Goal: Navigation & Orientation: Understand site structure

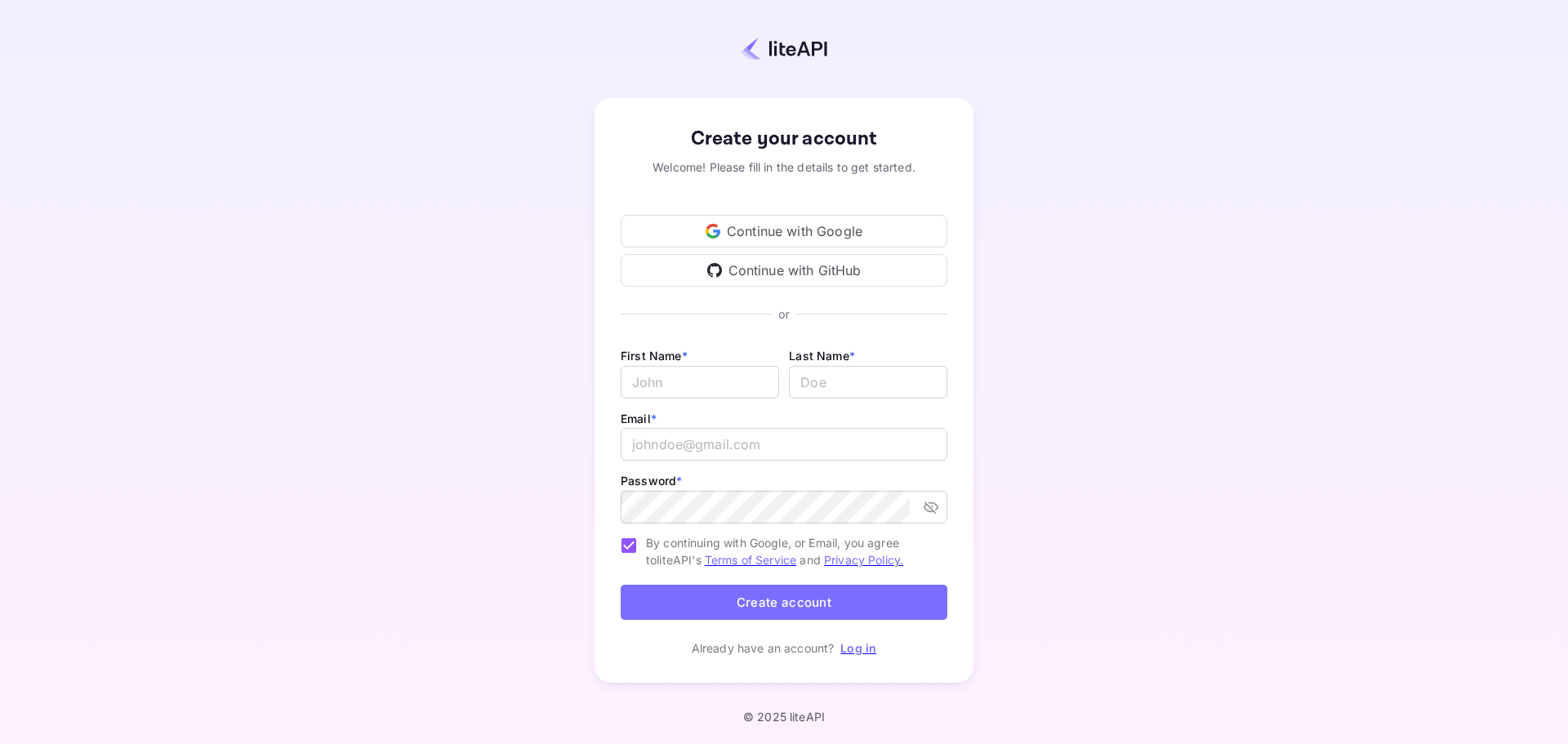
click at [889, 237] on div "Continue with Google" at bounding box center [784, 231] width 327 height 33
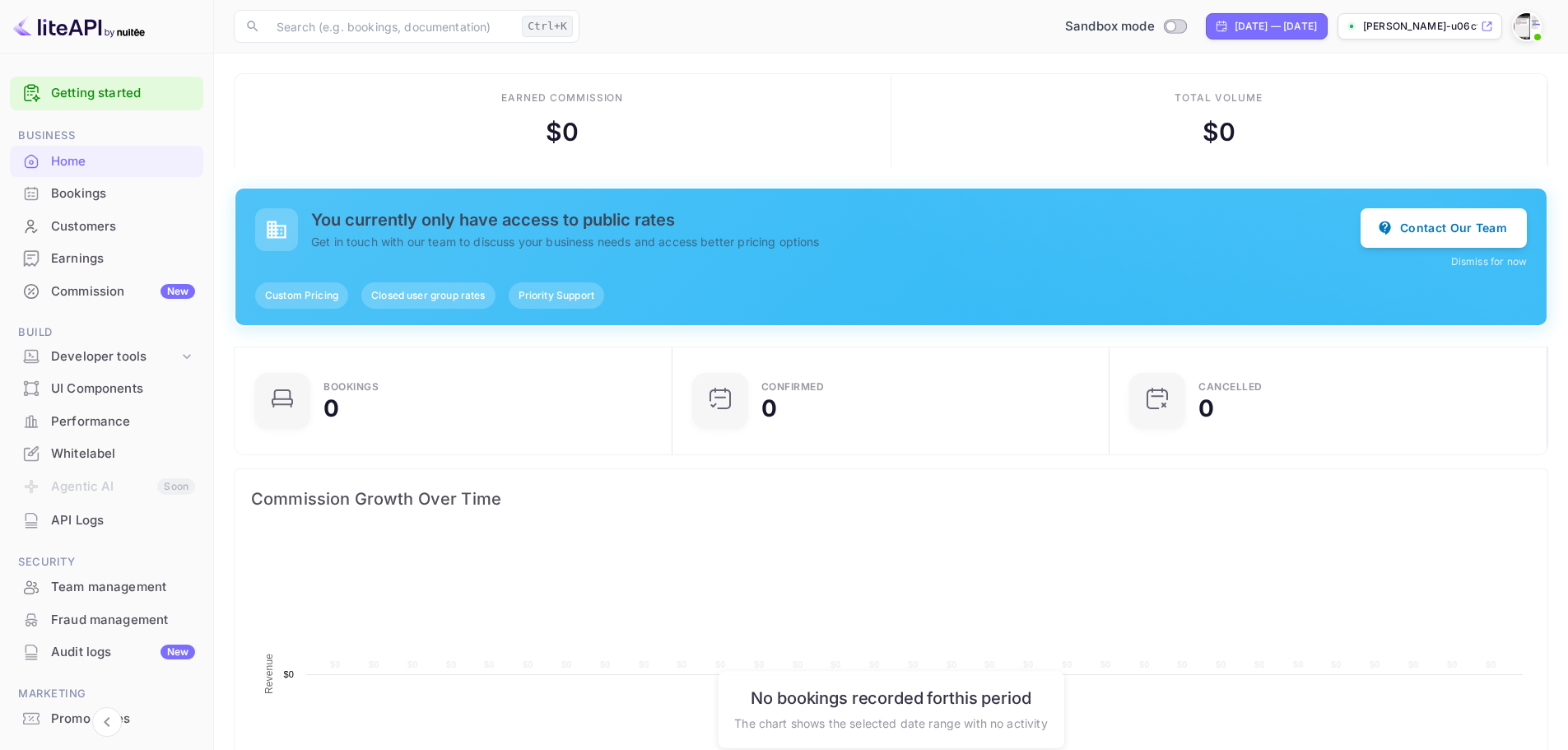
scroll to position [255, 415]
drag, startPoint x: 1138, startPoint y: 521, endPoint x: 380, endPoint y: 95, distance: 869.5
click at [380, 95] on div "Earned commission $ 0" at bounding box center [563, 121] width 657 height 93
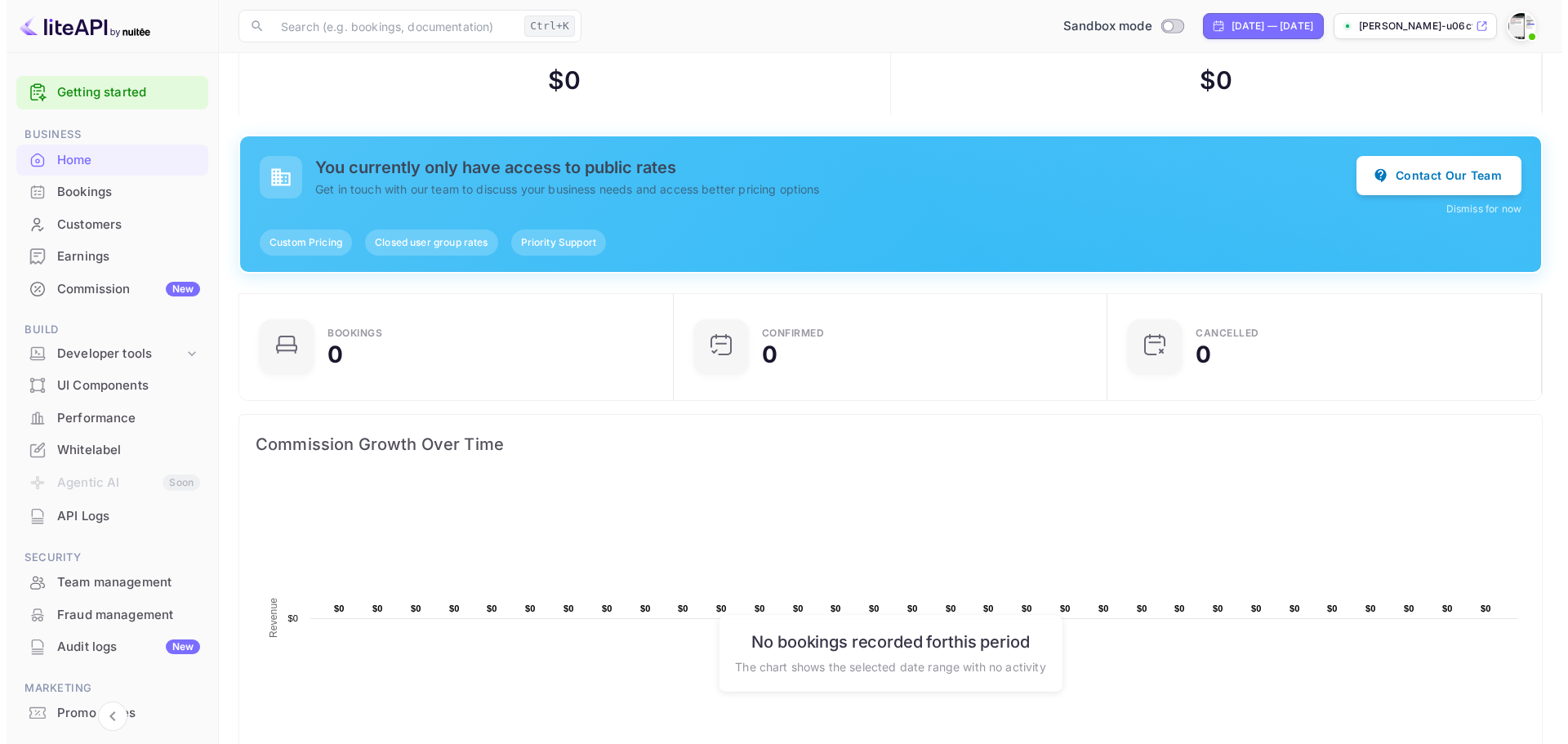
scroll to position [0, 0]
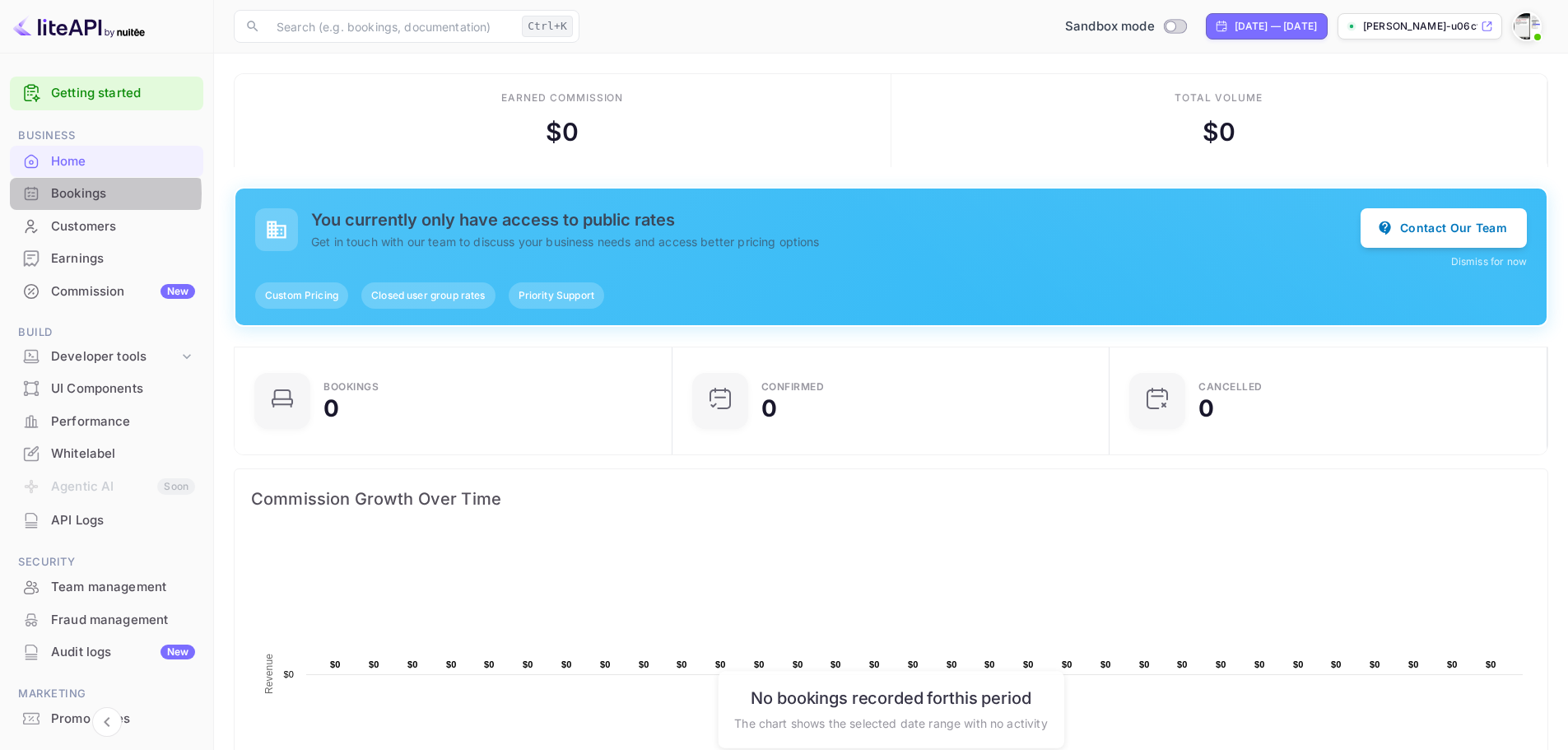
click at [74, 193] on div "Bookings" at bounding box center [122, 193] width 144 height 19
click at [71, 104] on div "Getting started" at bounding box center [107, 93] width 193 height 34
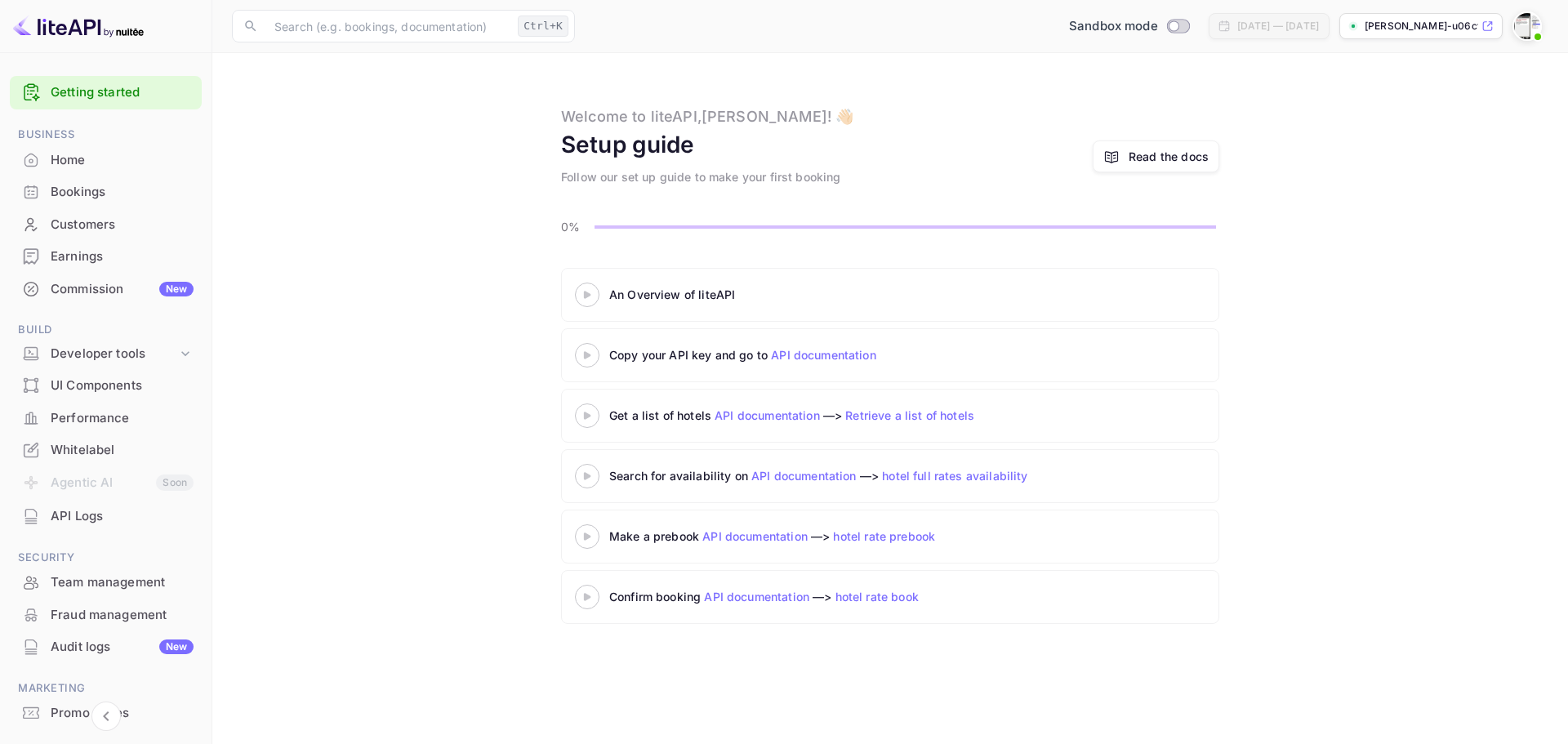
click at [582, 283] on div "An Overview of liteAPI" at bounding box center [796, 295] width 443 height 25
click at [588, 295] on 3 at bounding box center [587, 295] width 6 height 7
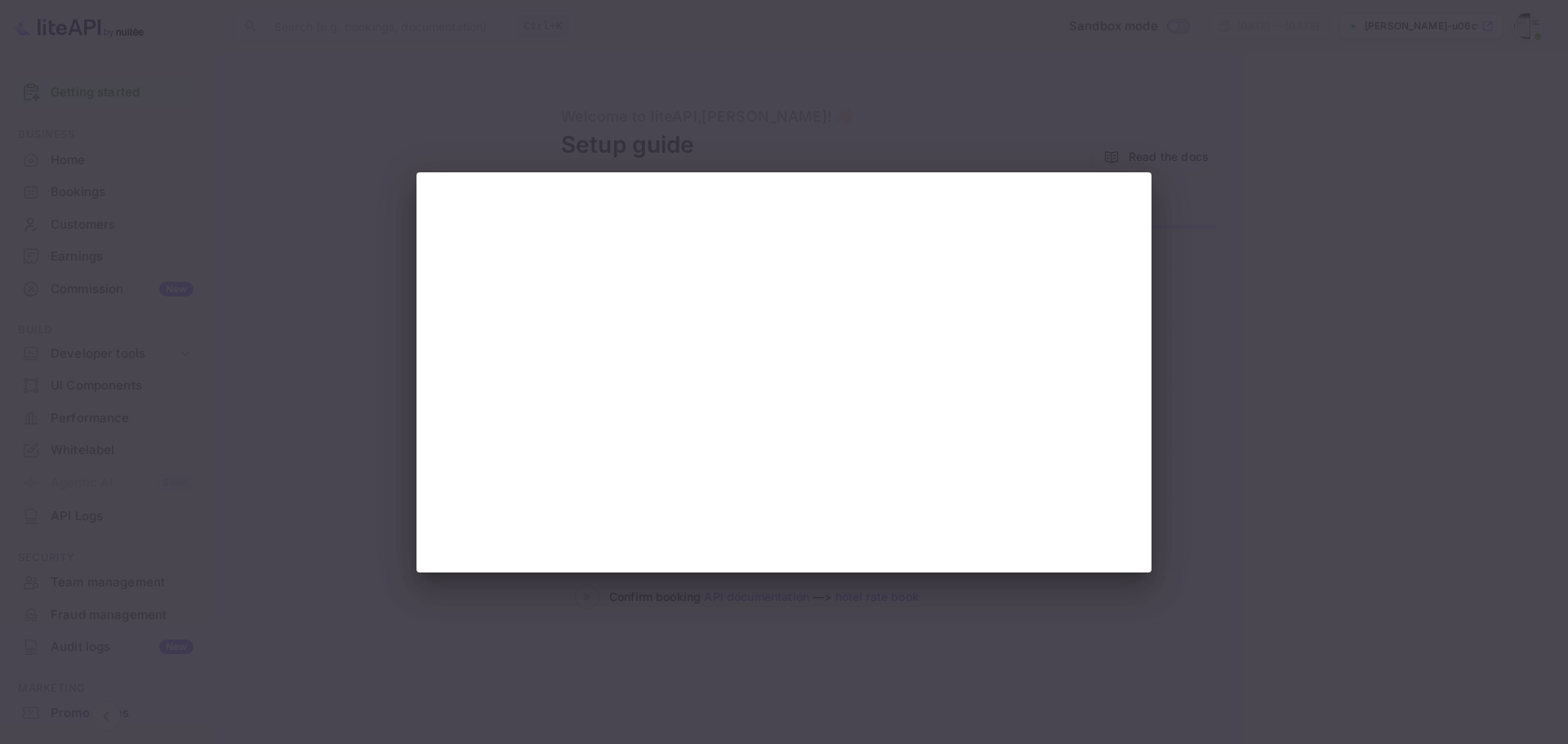
click at [1239, 474] on div at bounding box center [784, 372] width 1568 height 744
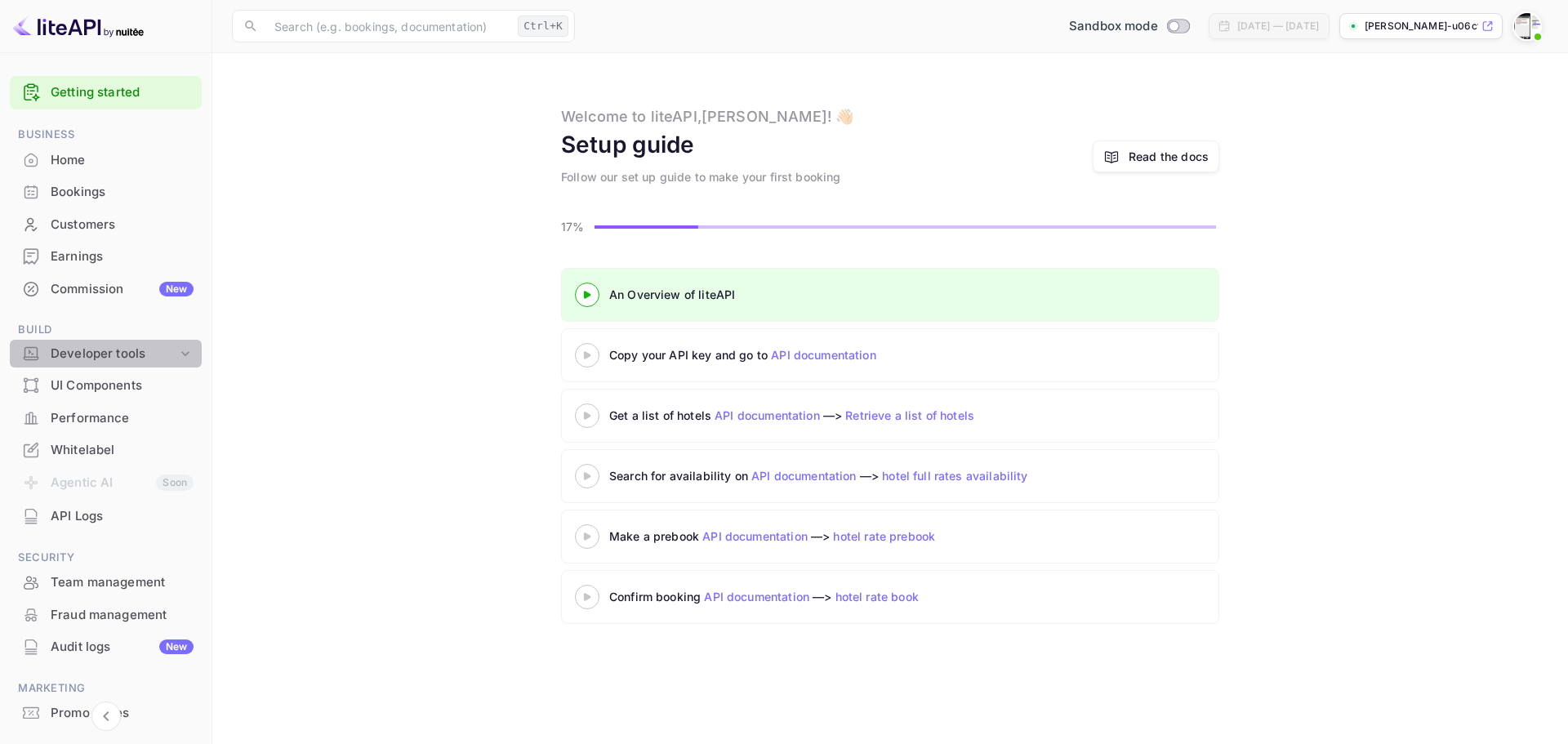
click at [185, 352] on icon at bounding box center [185, 353] width 8 height 5
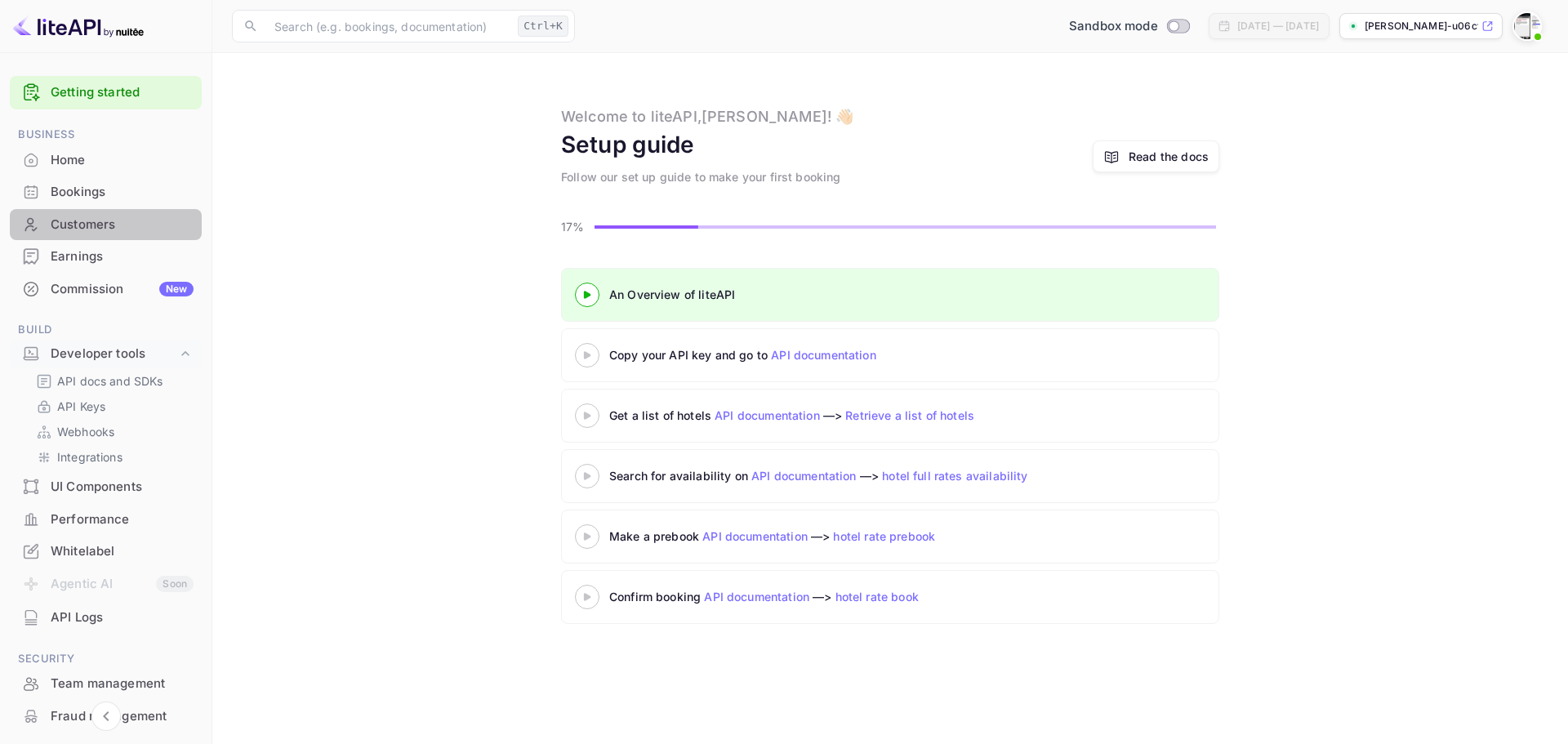
click at [112, 233] on div "Customers" at bounding box center [121, 225] width 143 height 19
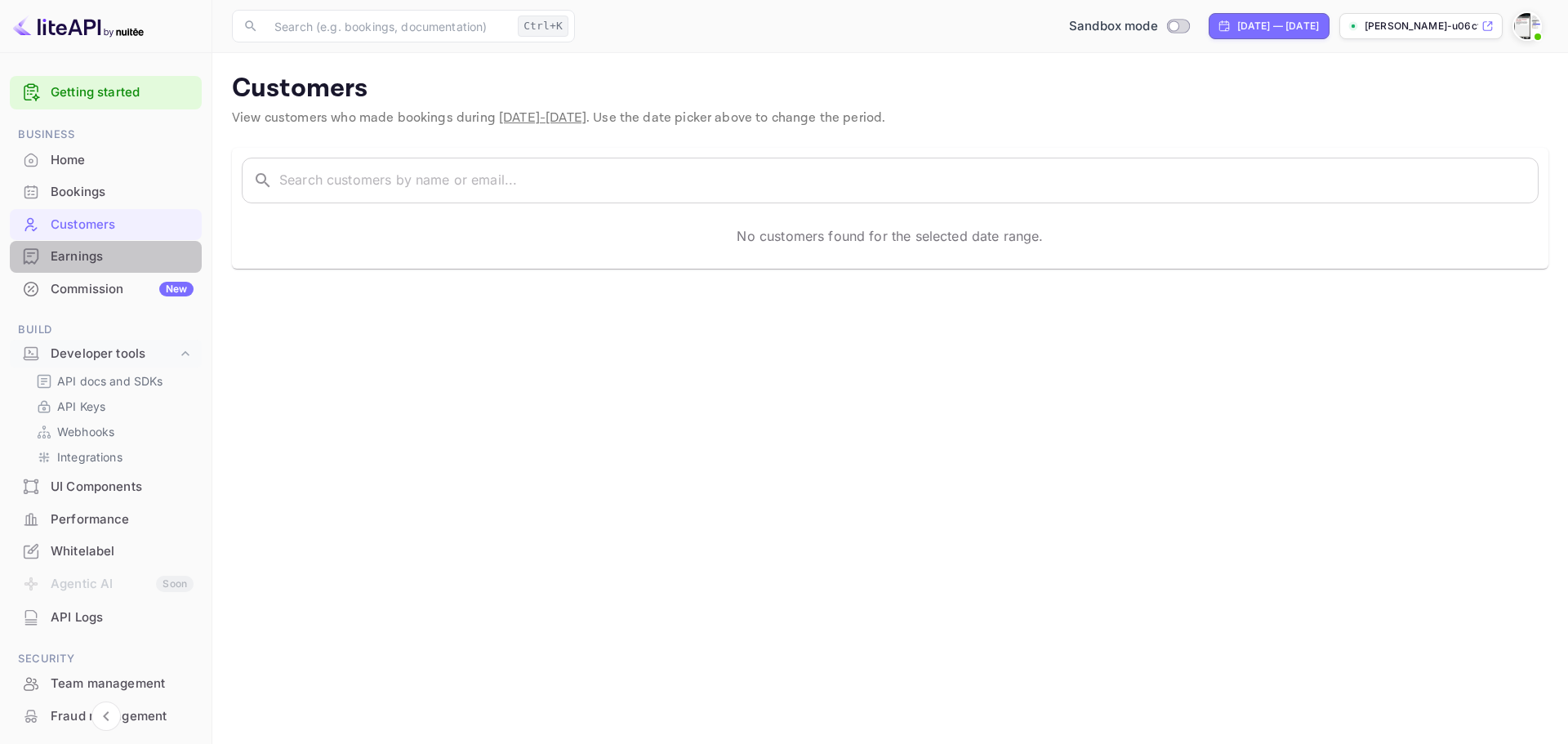
click at [108, 268] on div "Earnings" at bounding box center [106, 257] width 192 height 32
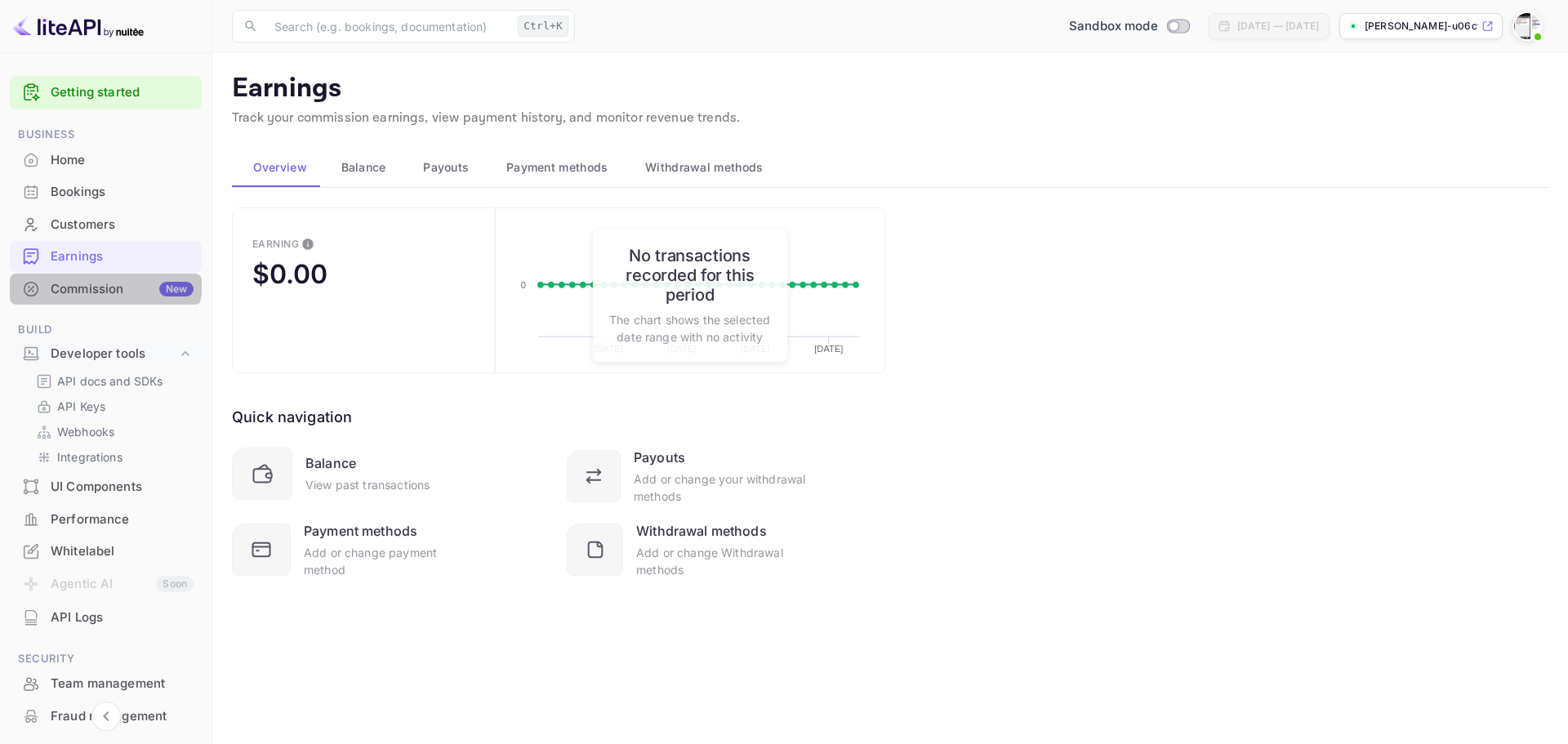
click at [104, 280] on div "Commission New" at bounding box center [121, 289] width 143 height 19
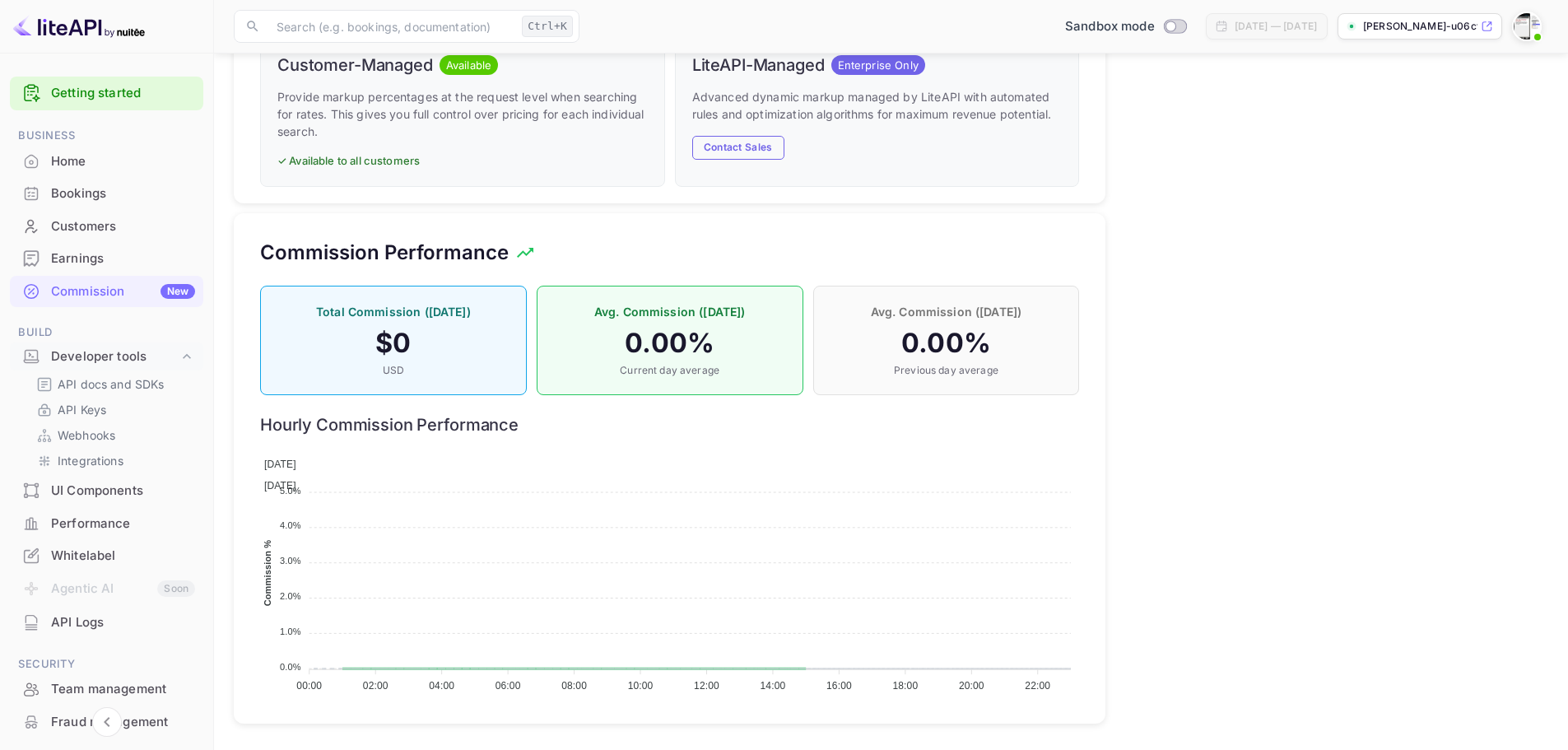
scroll to position [903, 0]
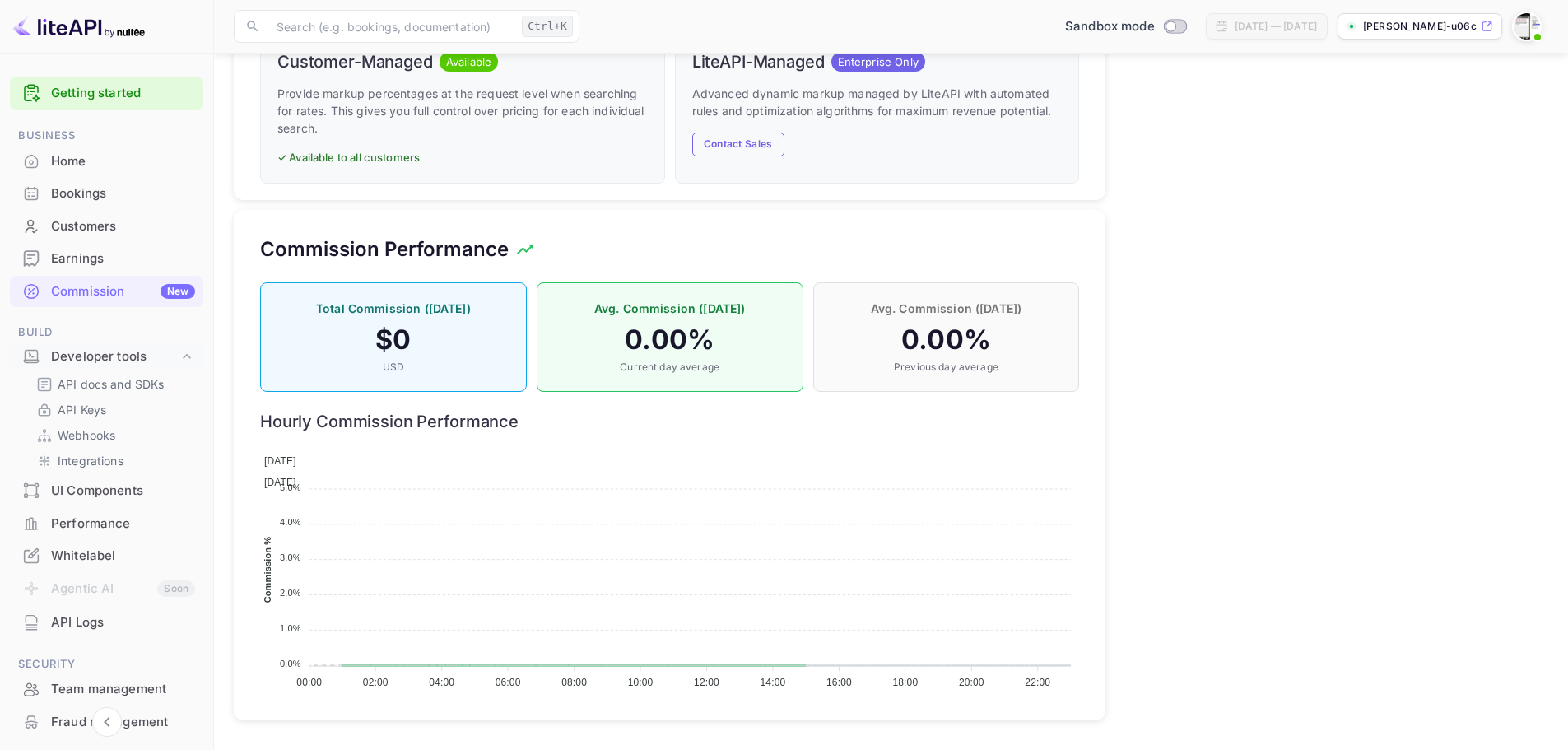
click at [120, 553] on div "Whitelabel" at bounding box center [122, 556] width 144 height 19
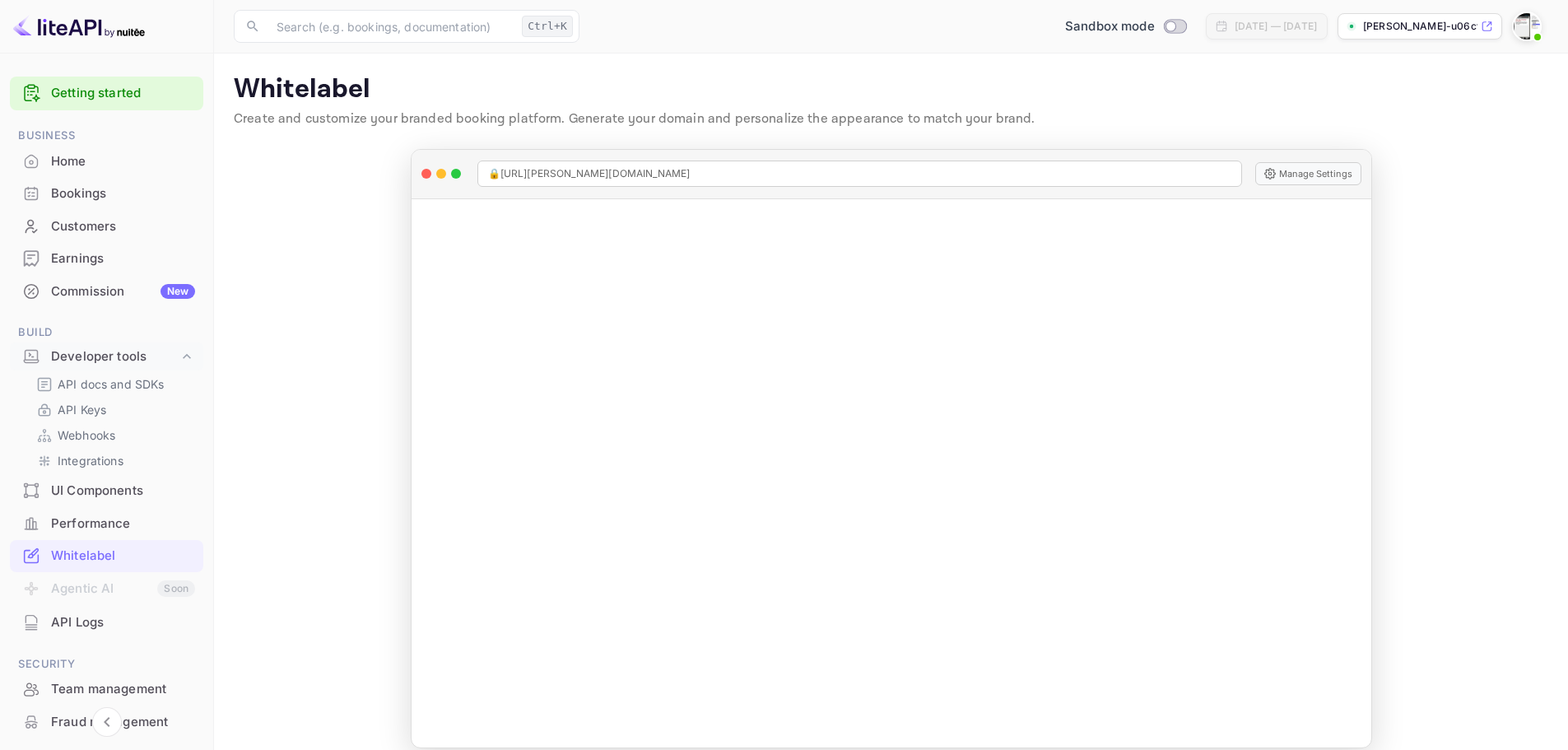
click at [1470, 456] on main "Whitelabel Create and customize your branded booking platform. Generate your do…" at bounding box center [891, 410] width 1354 height 715
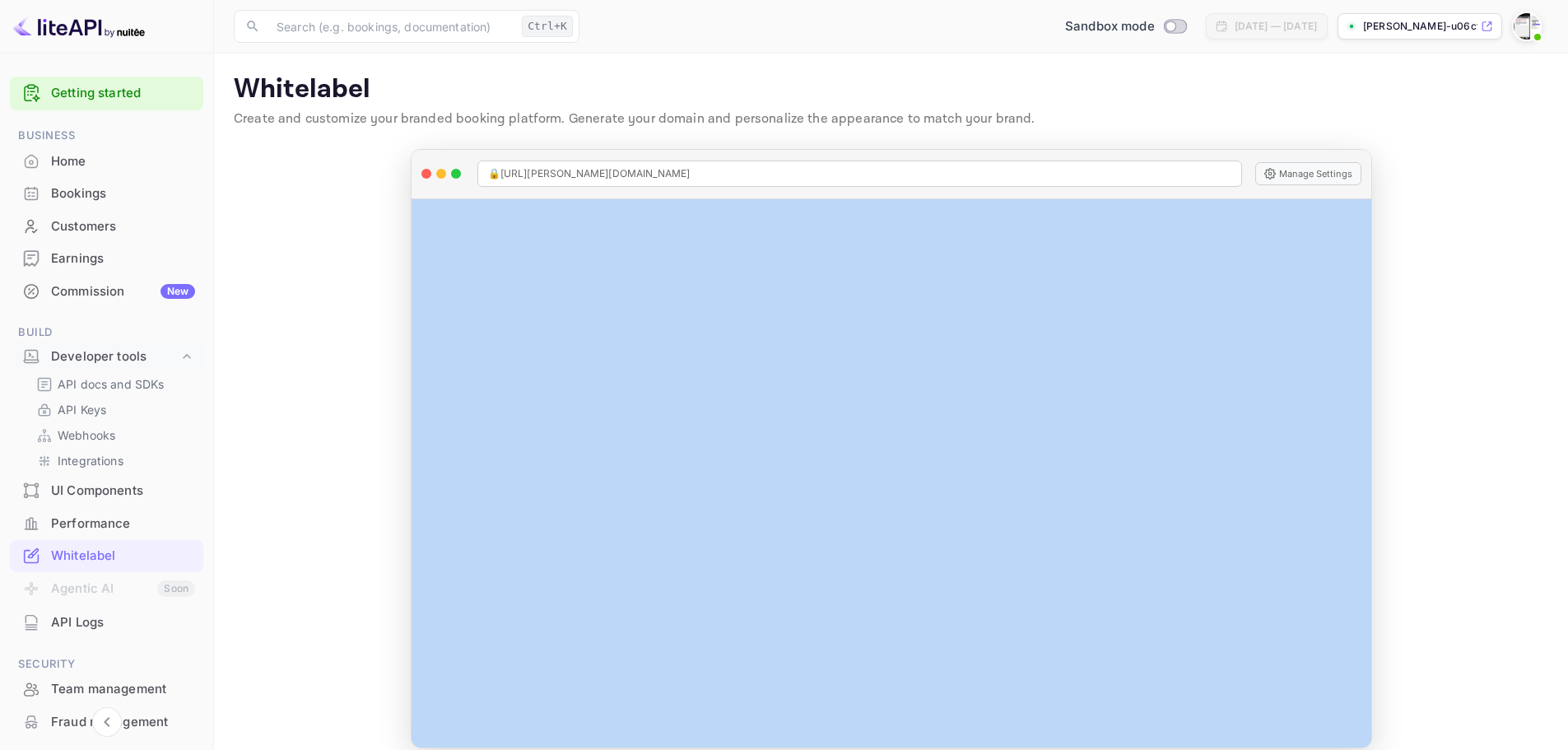
drag, startPoint x: 1368, startPoint y: 419, endPoint x: 1491, endPoint y: 548, distance: 178.2
click at [1407, 560] on main "Whitelabel Create and customize your branded booking platform. Generate your do…" at bounding box center [891, 410] width 1354 height 715
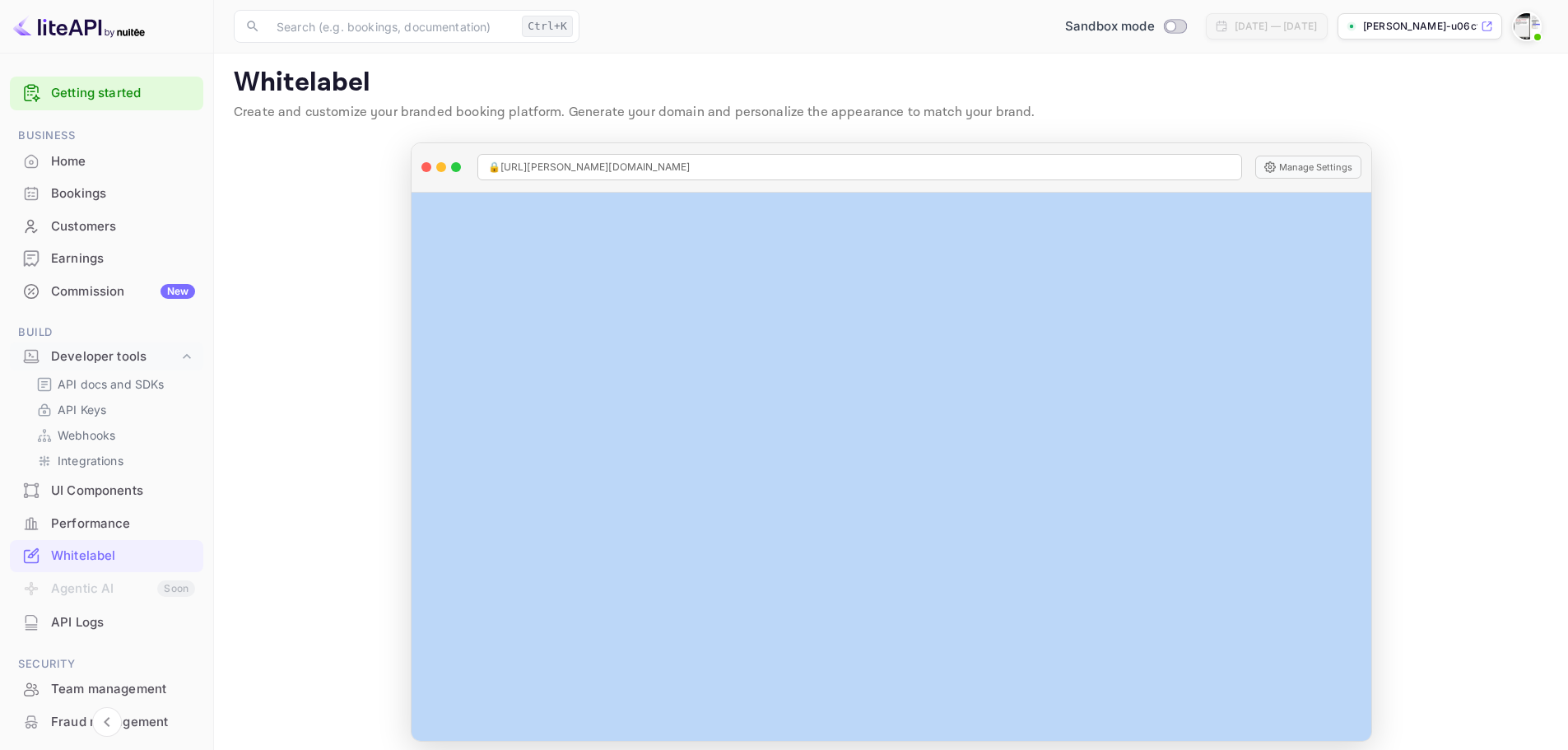
scroll to position [18, 0]
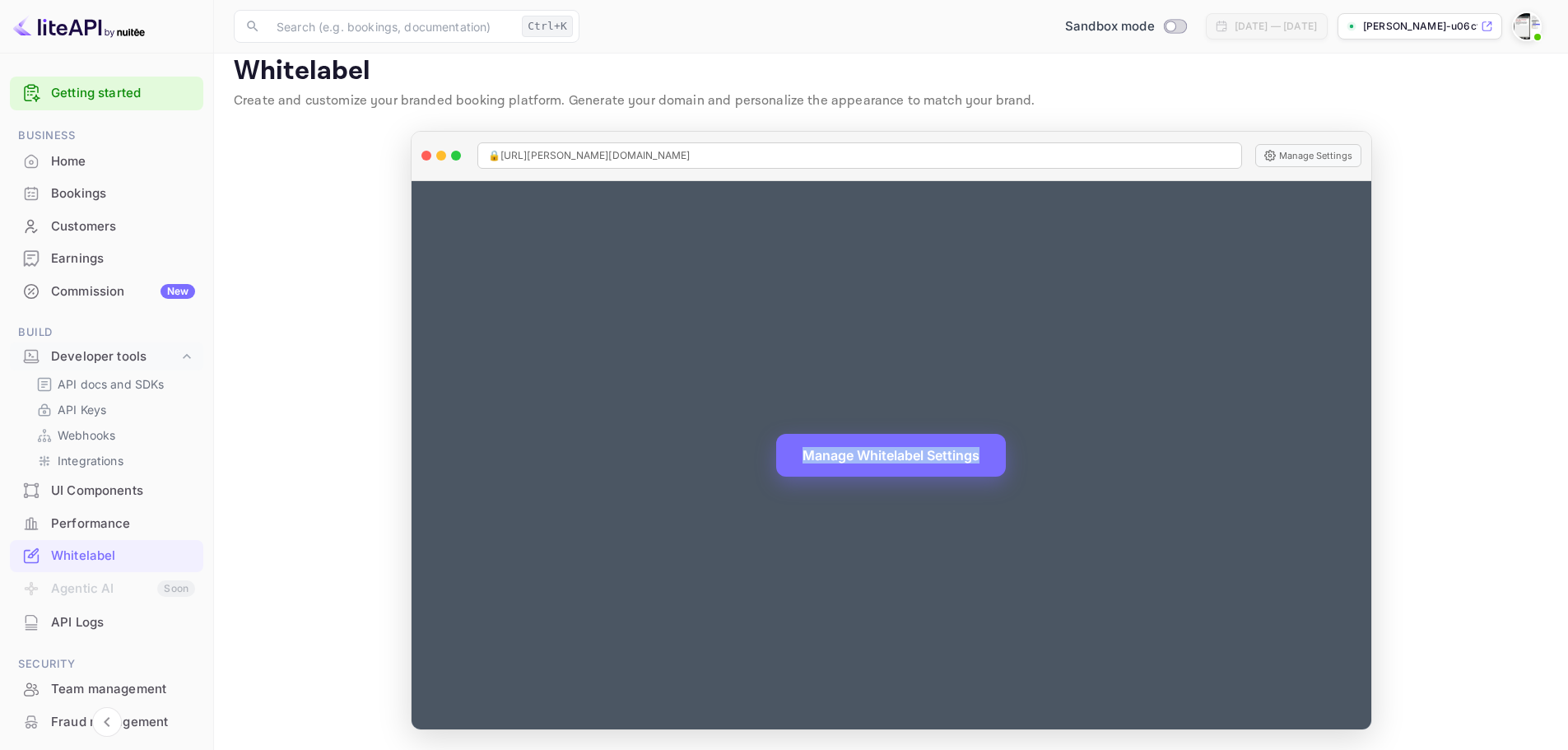
click at [664, 385] on div "Manage Whitelabel Settings" at bounding box center [892, 456] width 960 height 549
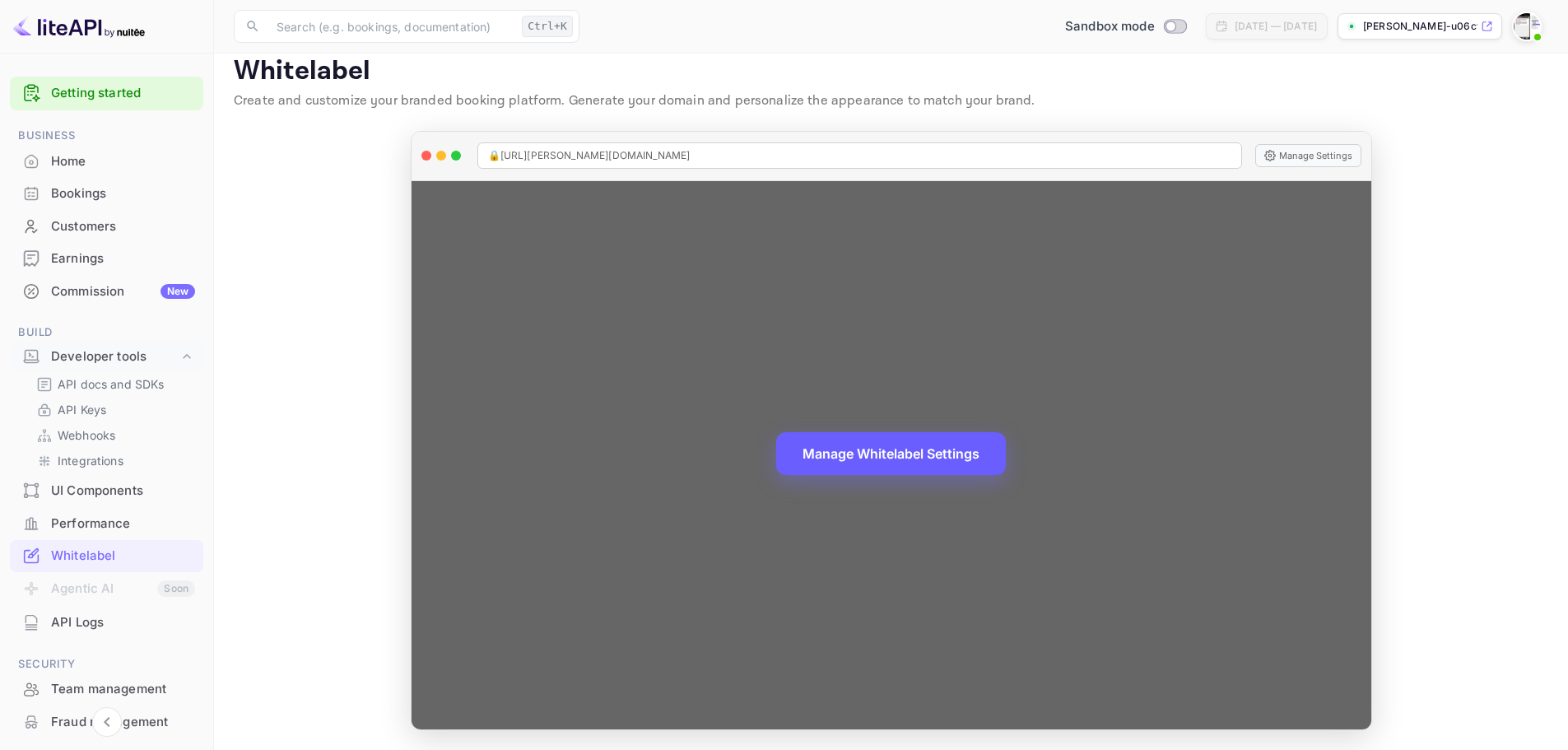
click at [863, 456] on button "Manage Whitelabel Settings" at bounding box center [891, 454] width 230 height 43
